Goal: Find specific page/section: Find specific page/section

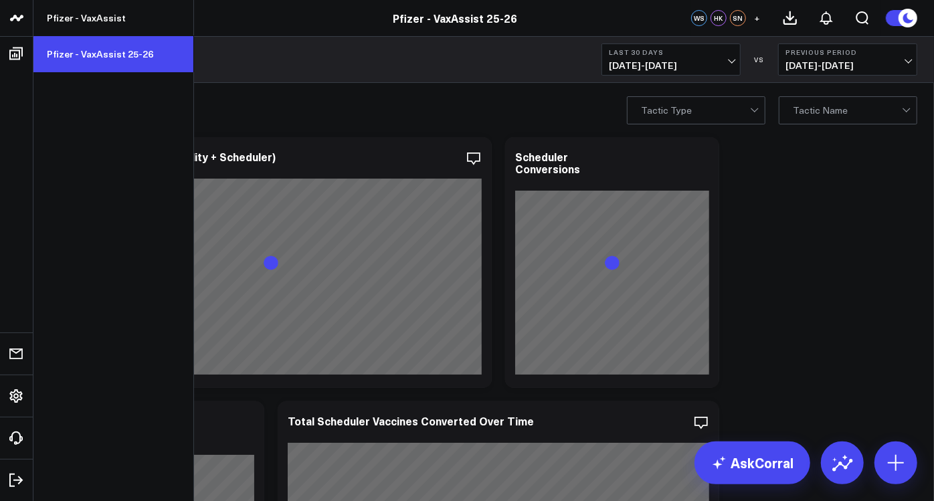
click at [87, 52] on link "Pfizer - VaxAssist 25-26" at bounding box center [113, 54] width 160 height 36
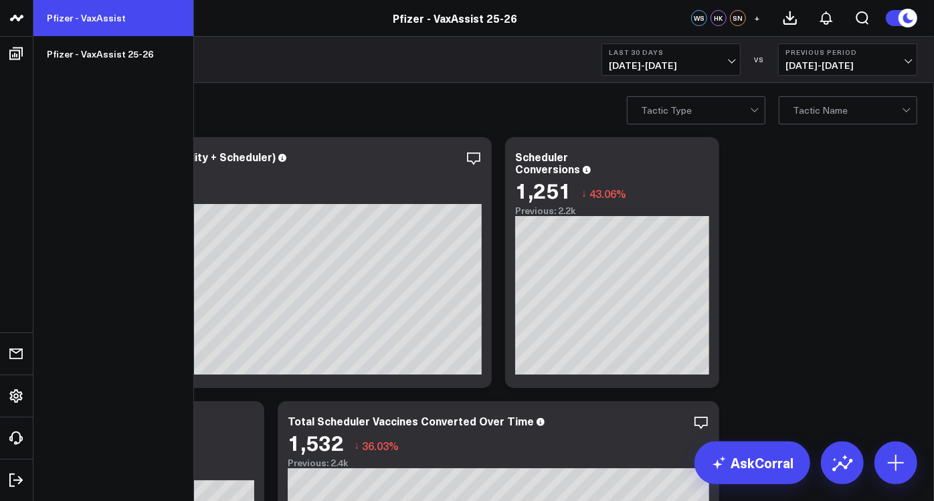
click at [74, 26] on link "Pfizer - VaxAssist" at bounding box center [113, 18] width 160 height 36
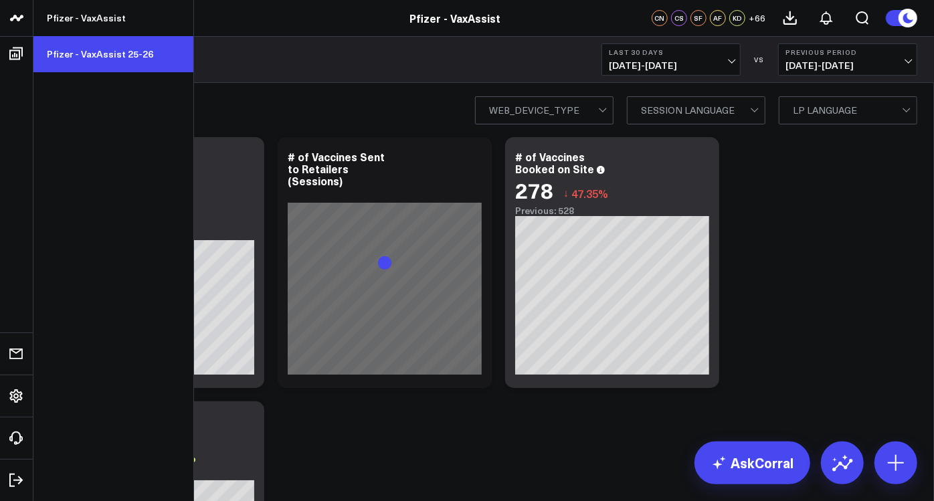
click at [85, 51] on link "Pfizer - VaxAssist 25-26" at bounding box center [113, 54] width 160 height 36
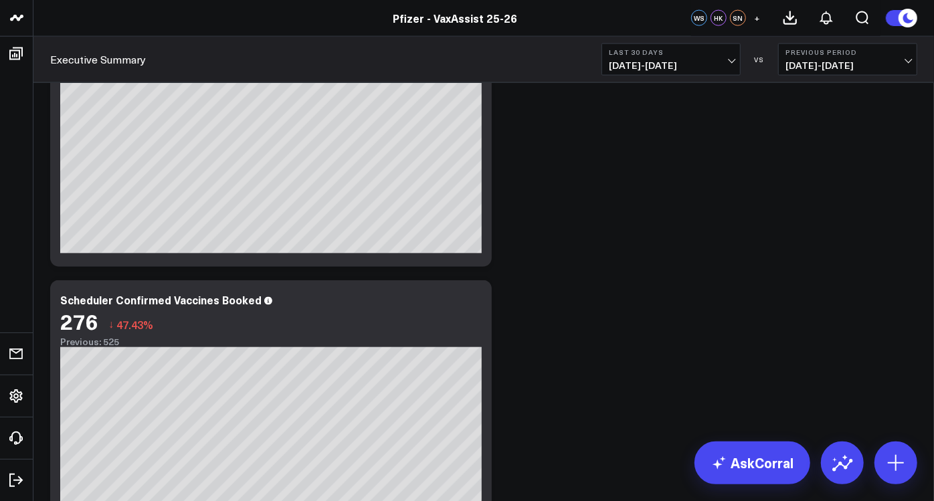
scroll to position [1214, 0]
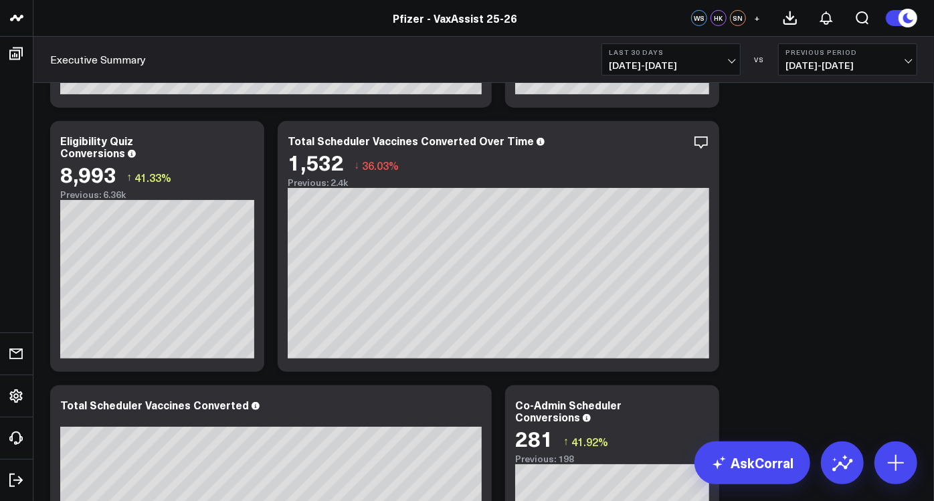
scroll to position [0, 0]
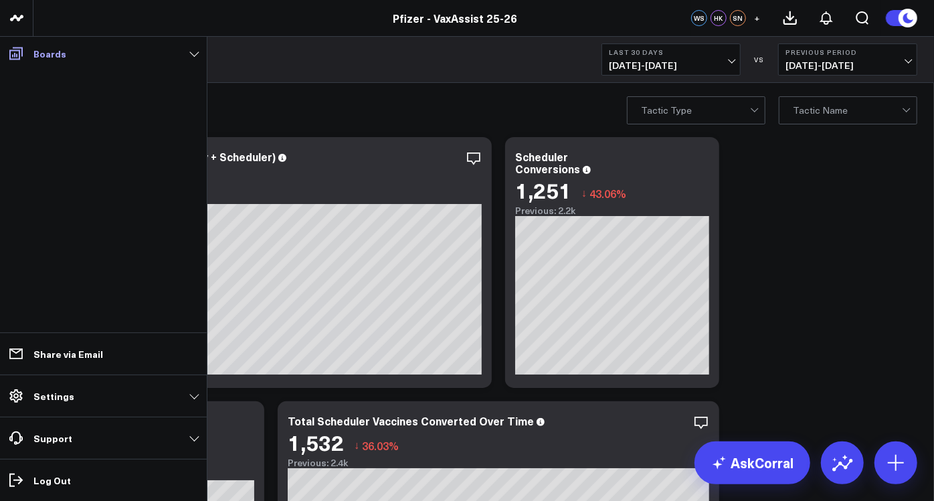
click at [13, 45] on icon at bounding box center [16, 53] width 16 height 16
click at [15, 45] on icon at bounding box center [16, 53] width 16 height 16
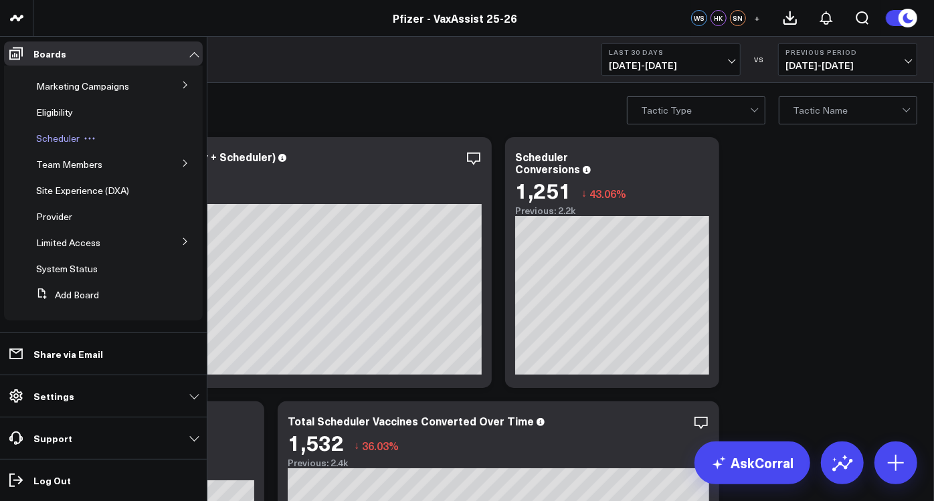
scroll to position [47, 0]
click at [60, 218] on span "Provider" at bounding box center [54, 216] width 36 height 13
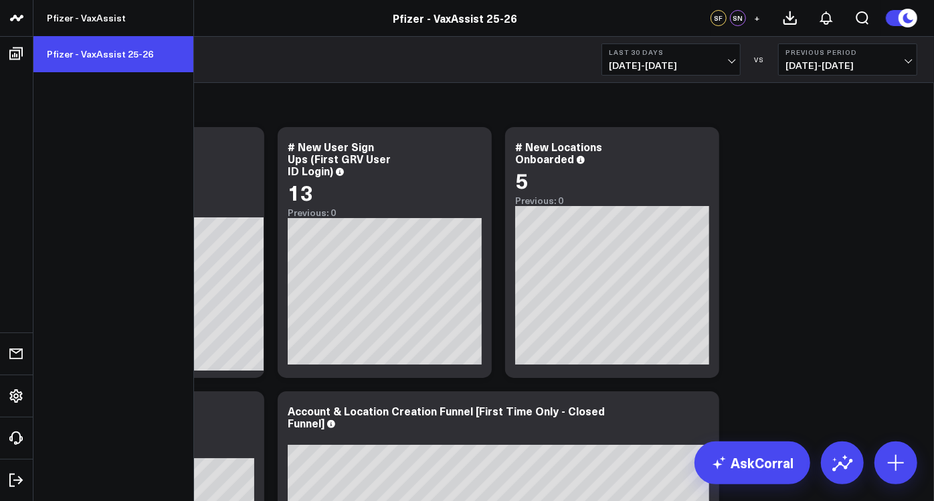
click at [93, 45] on link "Pfizer - VaxAssist 25-26" at bounding box center [113, 54] width 160 height 36
